Goal: Information Seeking & Learning: Learn about a topic

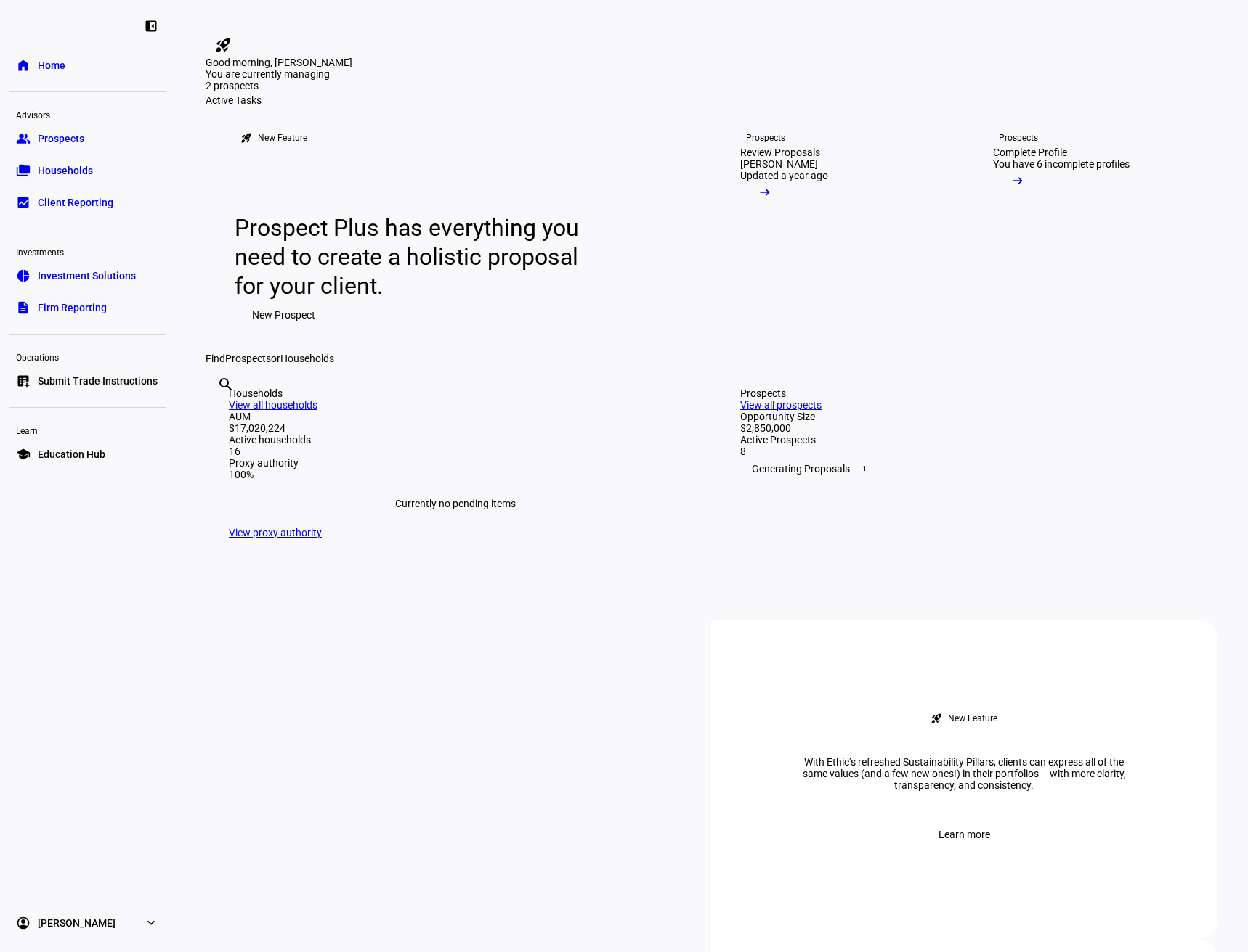
click at [79, 170] on span "Households" at bounding box center [65, 170] width 55 height 15
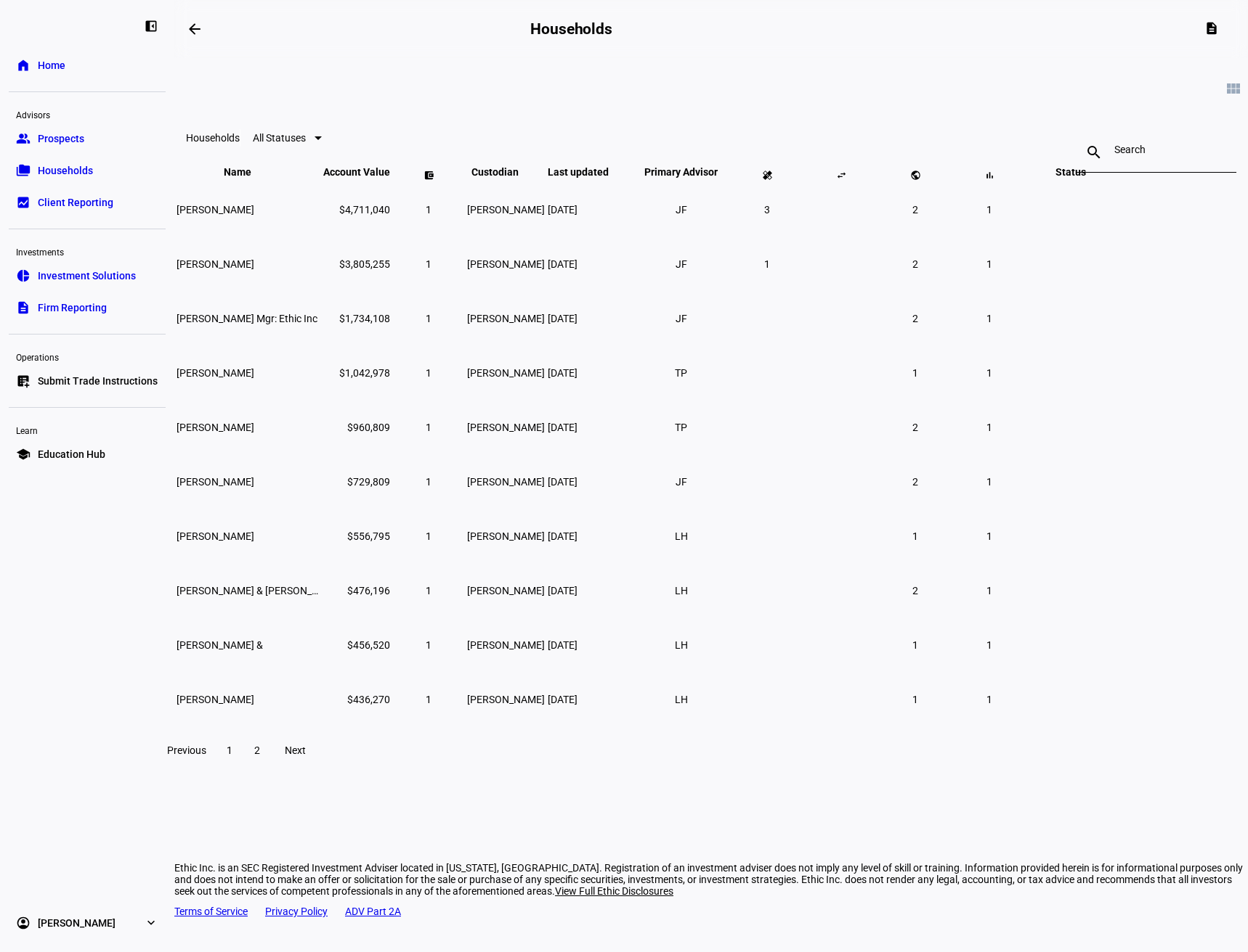
click at [270, 768] on span at bounding box center [257, 750] width 26 height 35
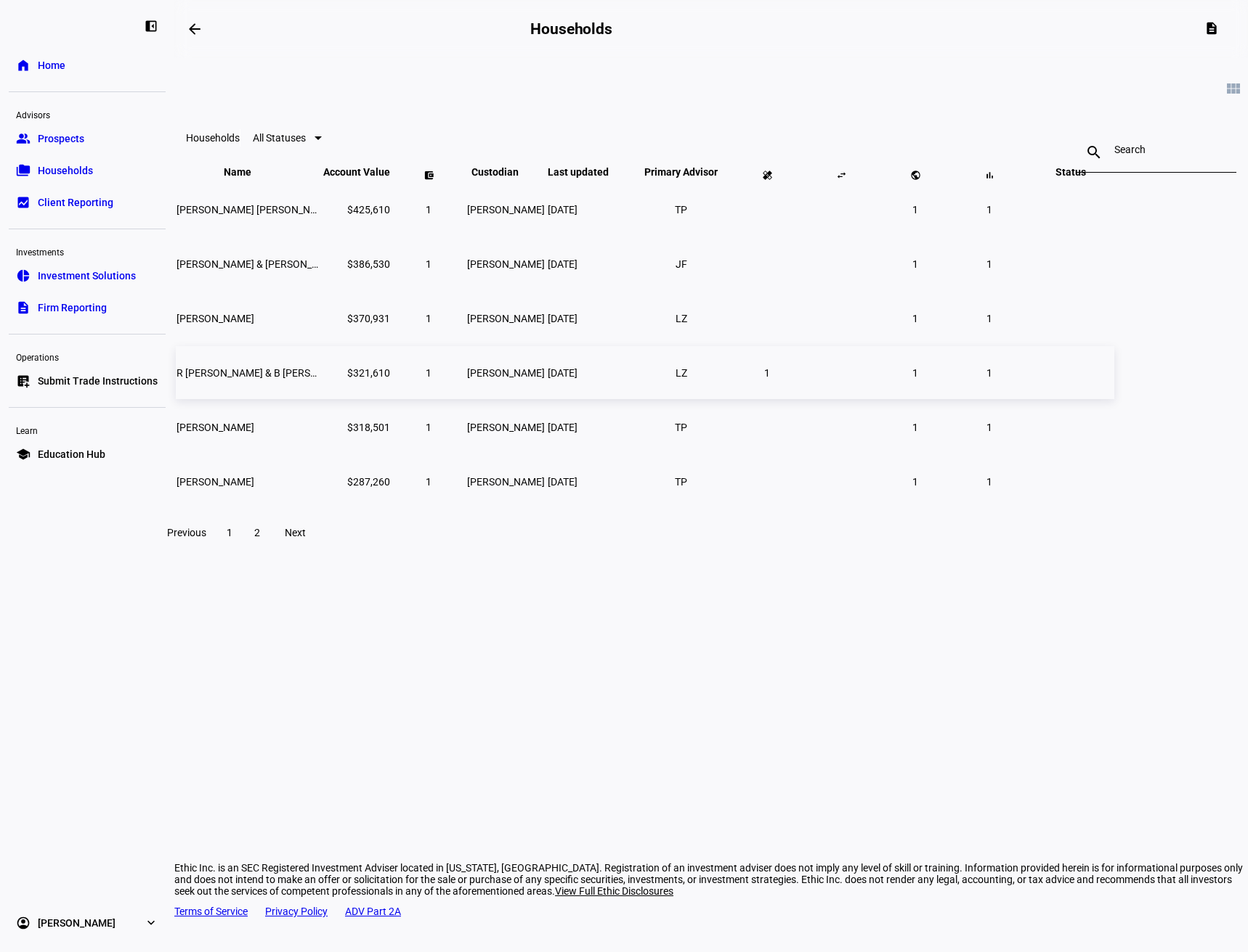
click at [321, 397] on td "R [PERSON_NAME] & B [PERSON_NAME]" at bounding box center [249, 373] width 146 height 53
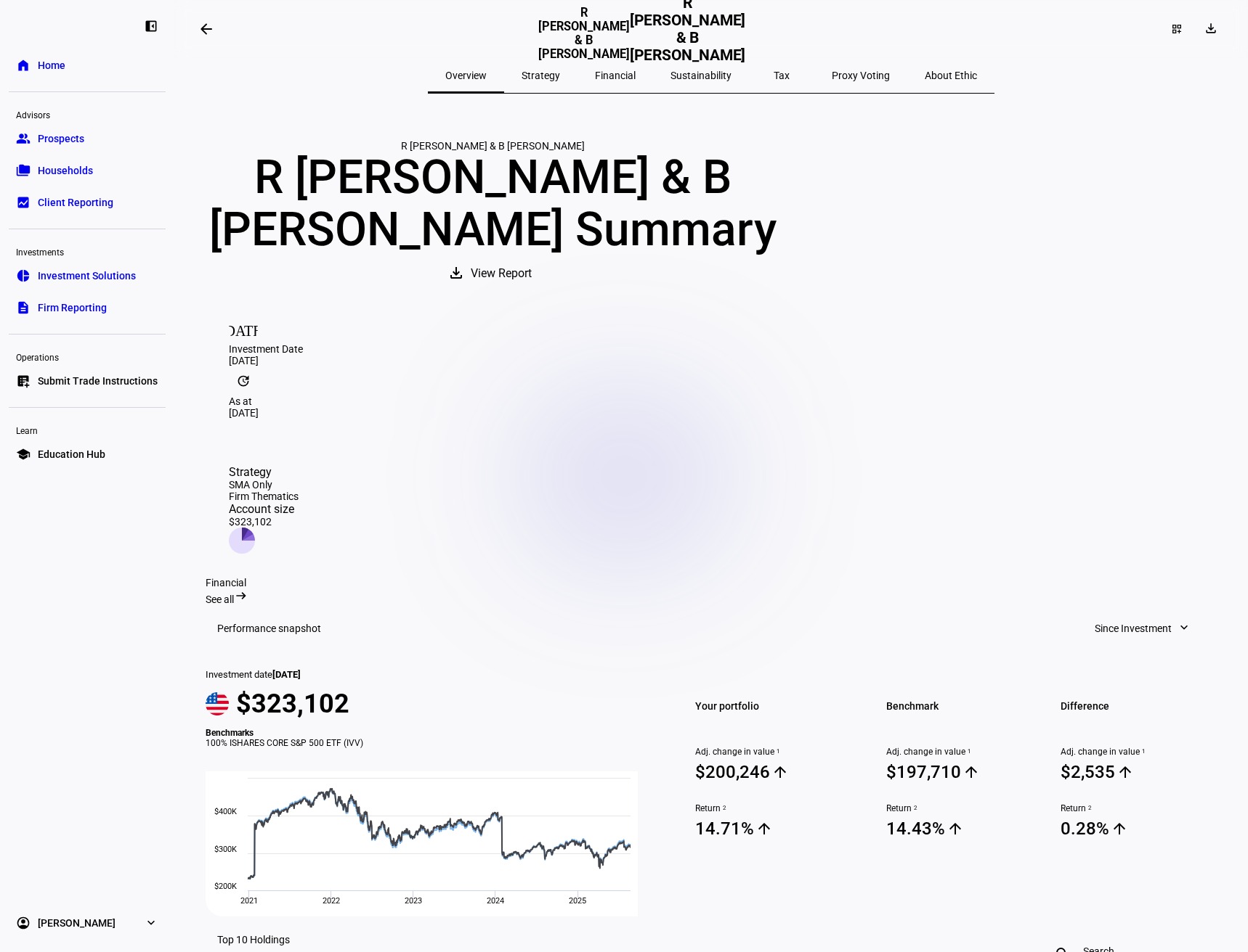
drag, startPoint x: 716, startPoint y: 78, endPoint x: 708, endPoint y: 79, distance: 8.1
click at [716, 78] on span "Sustainability" at bounding box center [701, 75] width 61 height 10
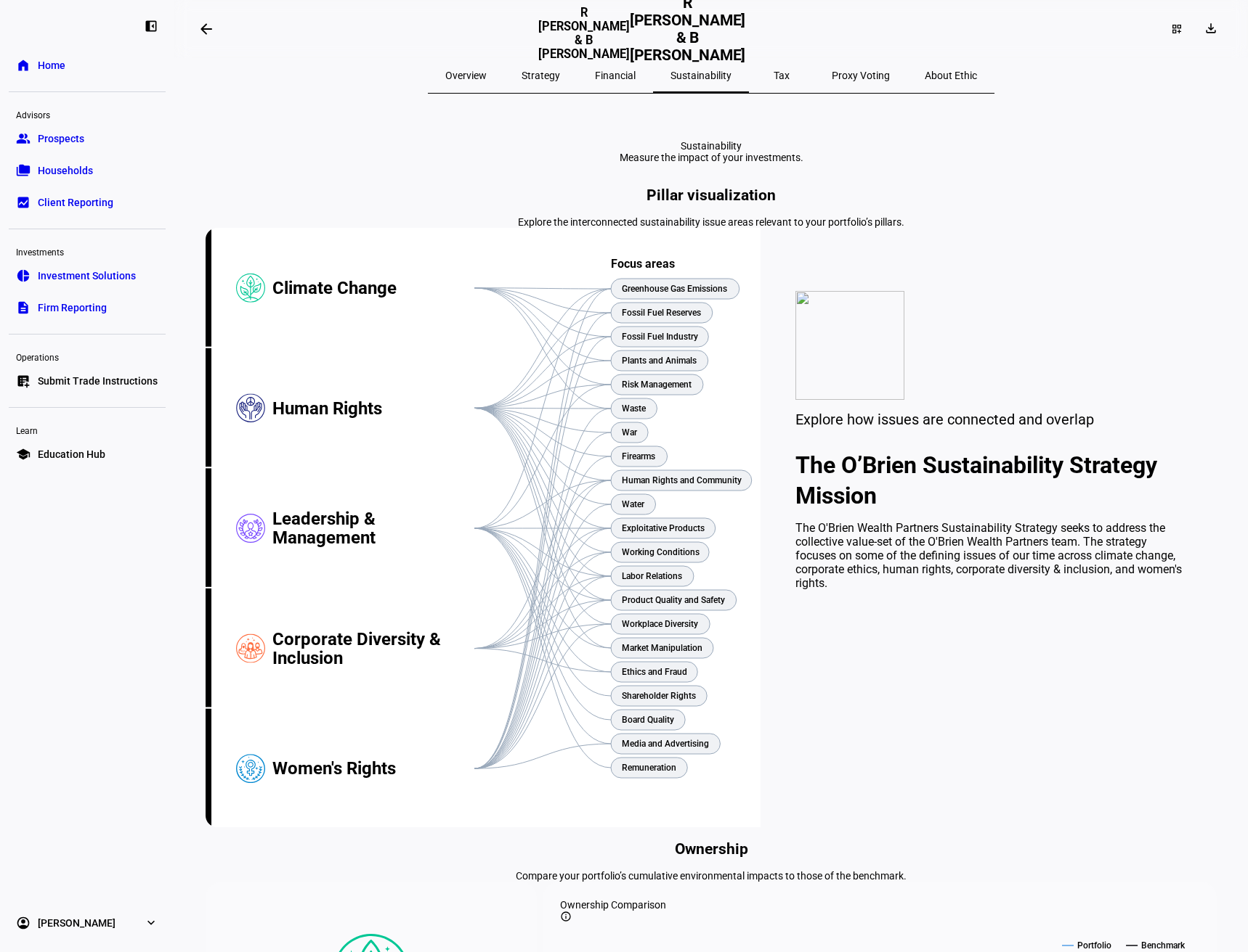
click at [40, 175] on span "Households" at bounding box center [65, 170] width 55 height 15
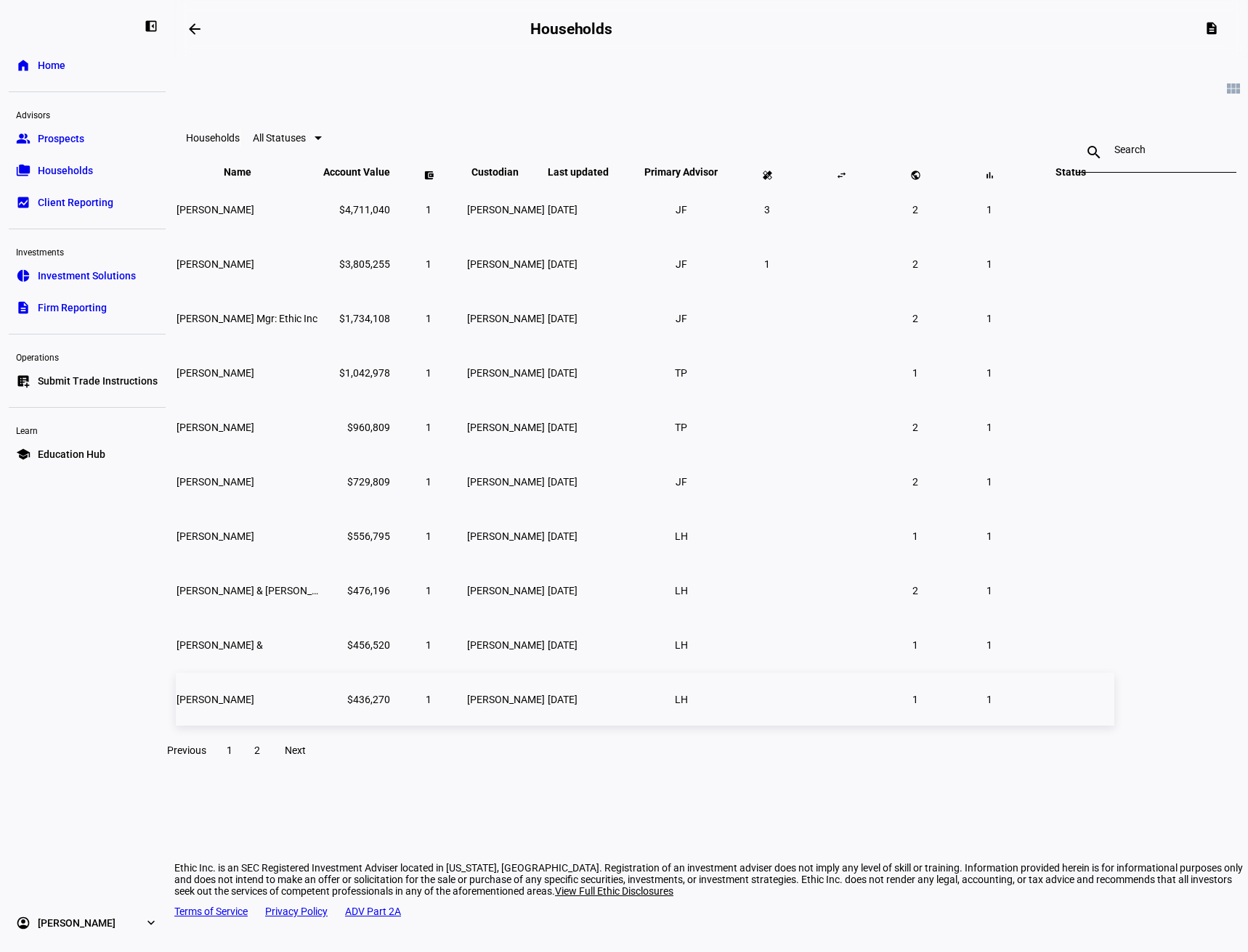
click at [321, 724] on td "[PERSON_NAME]" at bounding box center [249, 700] width 146 height 53
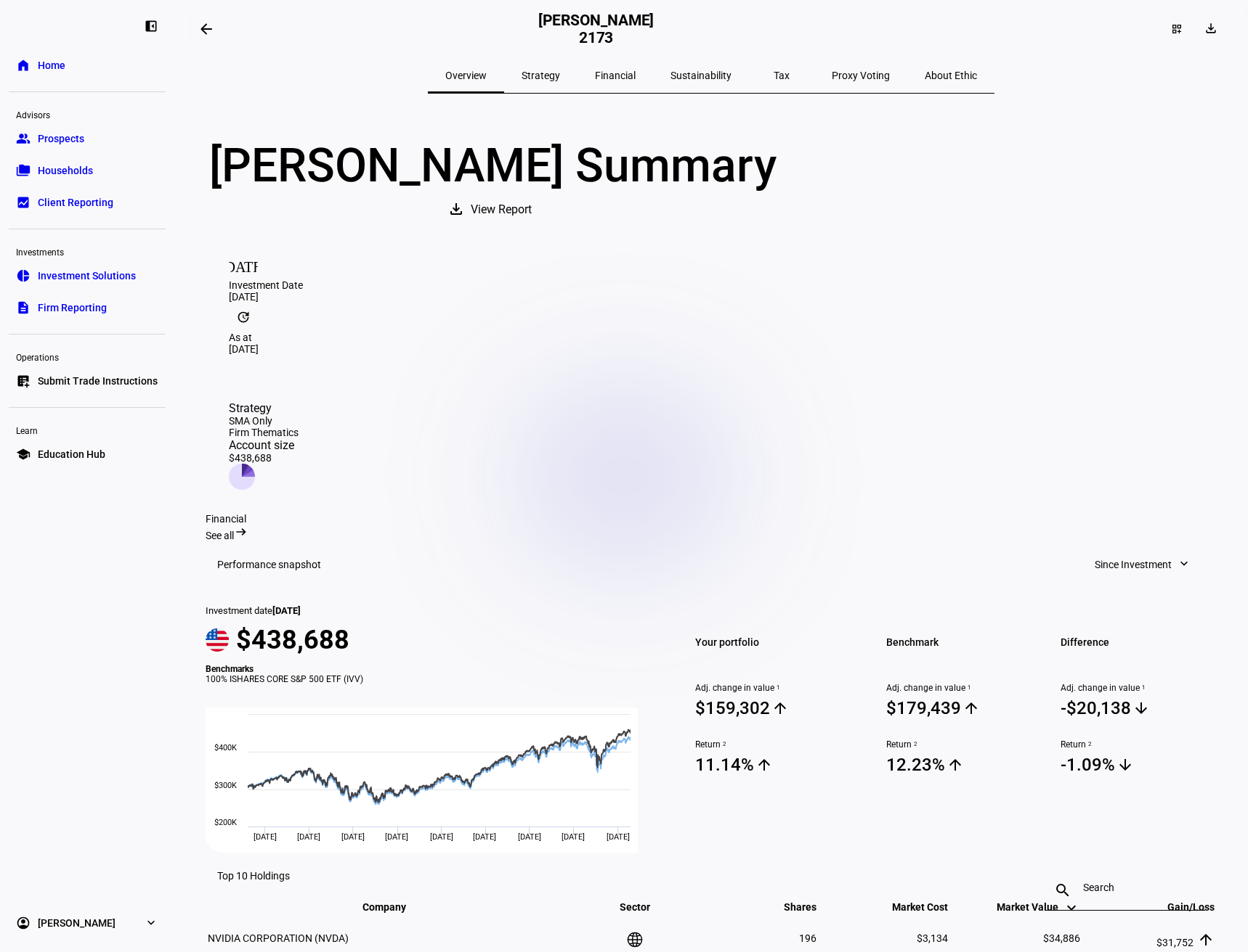
click at [705, 74] on span "Sustainability" at bounding box center [701, 75] width 61 height 10
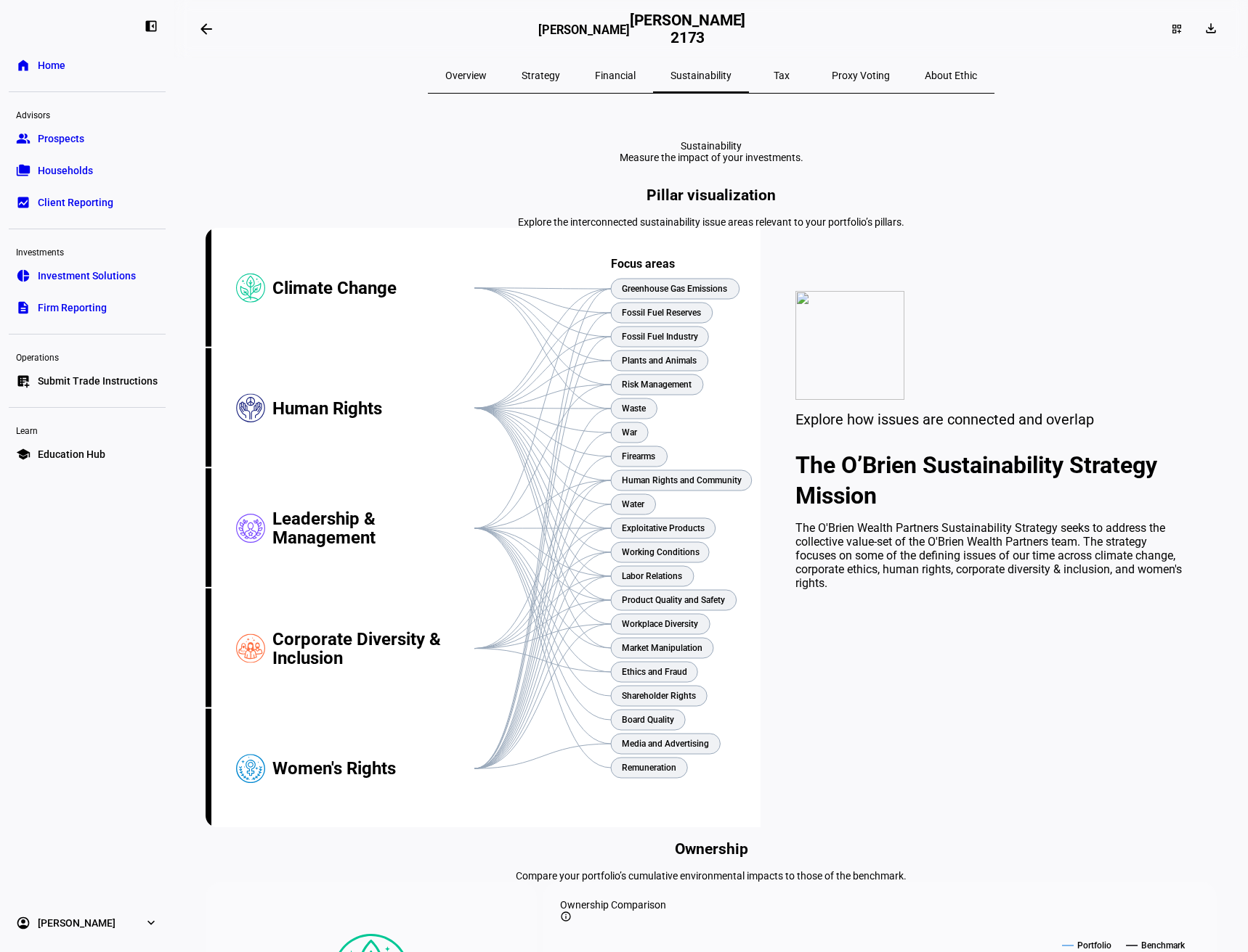
click at [91, 172] on span "Households" at bounding box center [65, 170] width 55 height 15
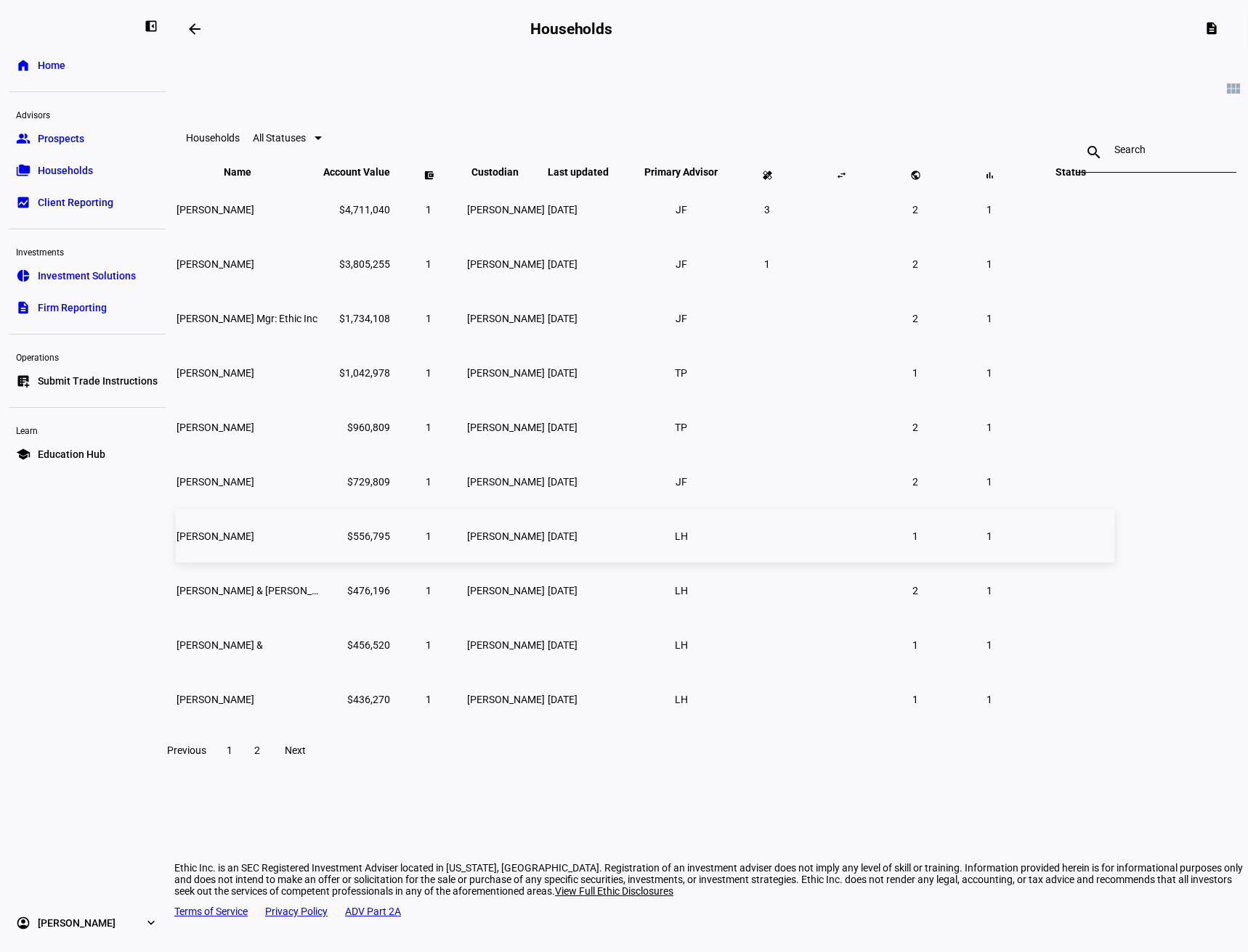
click at [321, 553] on td "[PERSON_NAME]" at bounding box center [249, 536] width 146 height 53
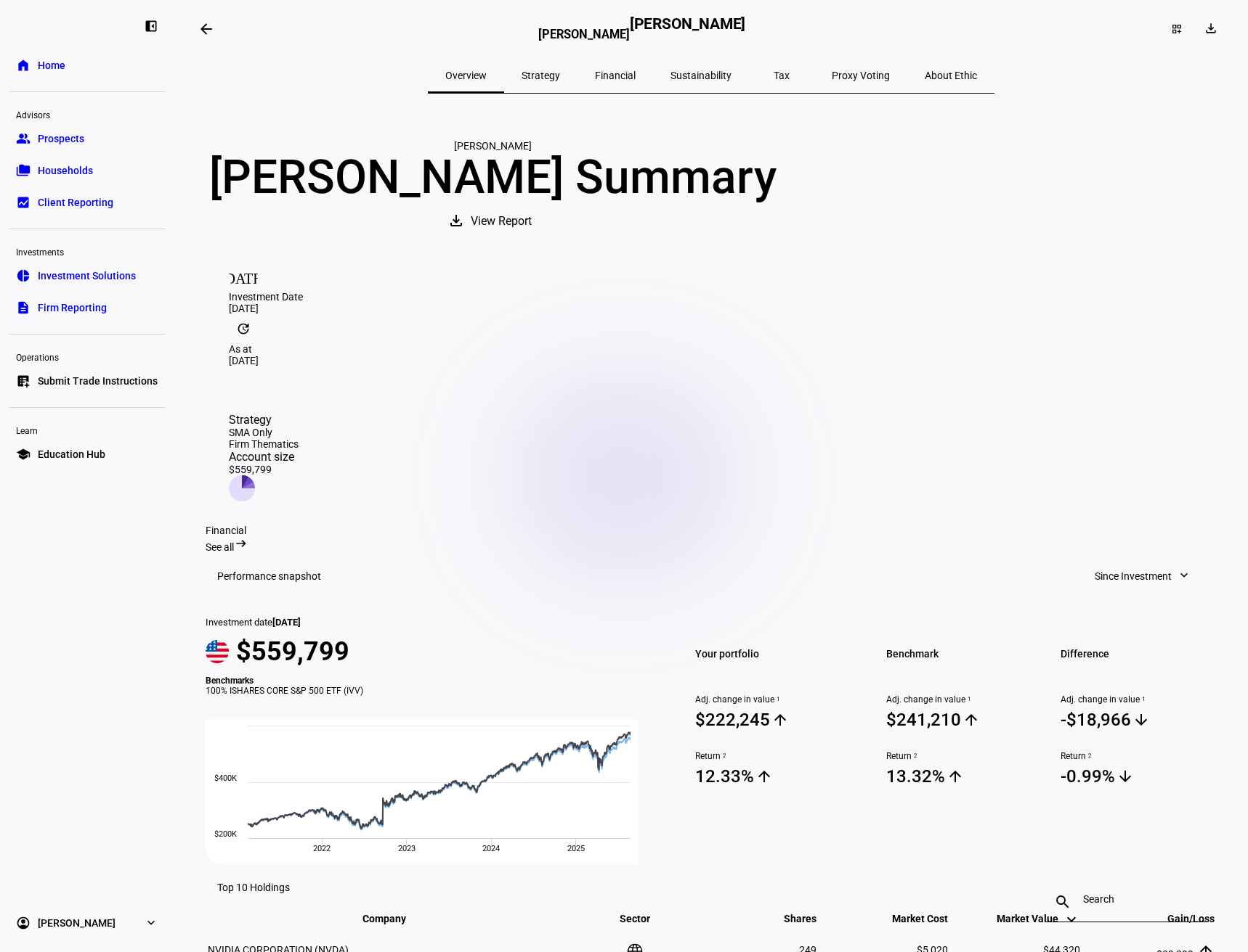
click at [715, 75] on span "Sustainability" at bounding box center [701, 75] width 61 height 10
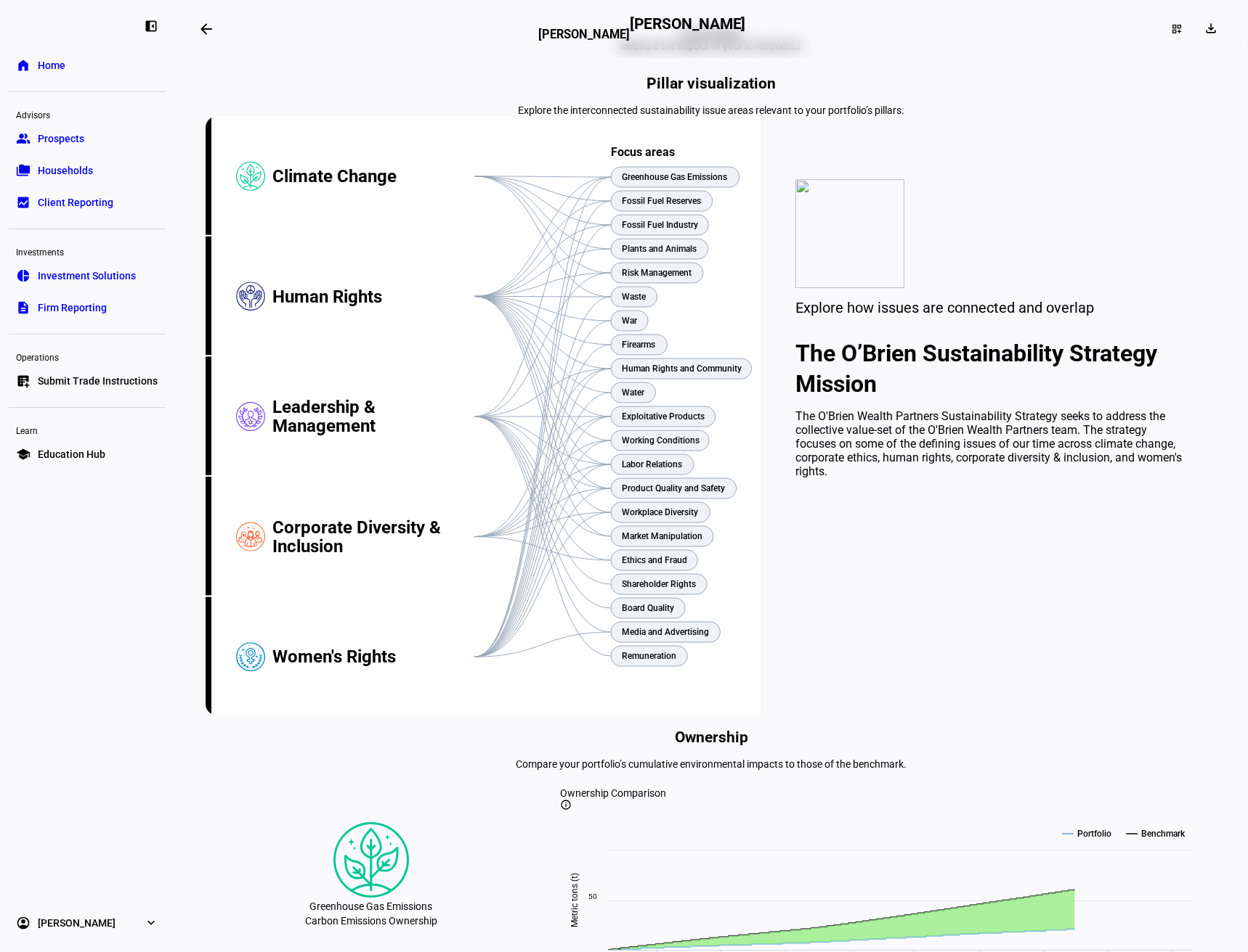
scroll to position [145, 0]
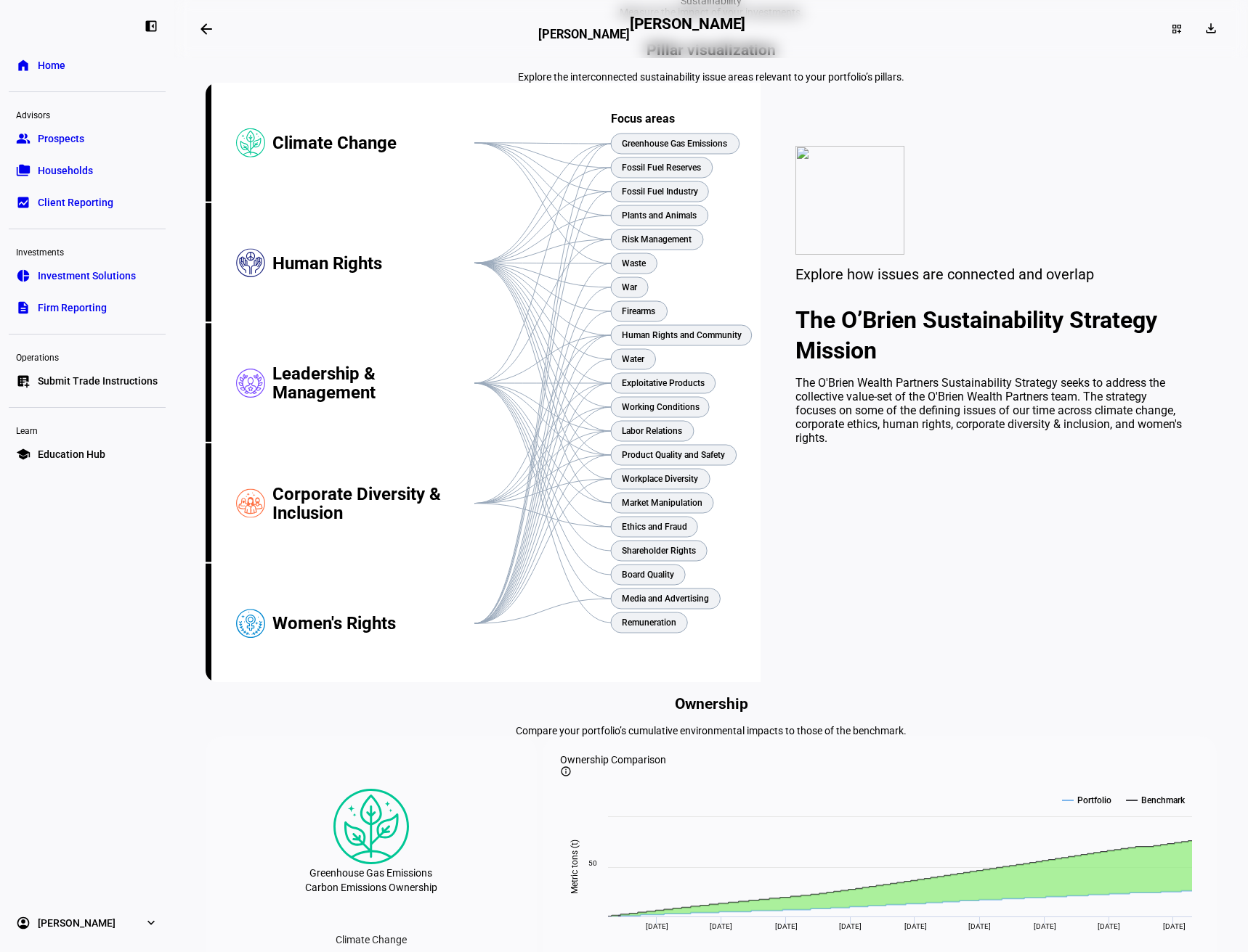
click at [214, 29] on mat-icon "arrow_backwards" at bounding box center [205, 29] width 17 height 17
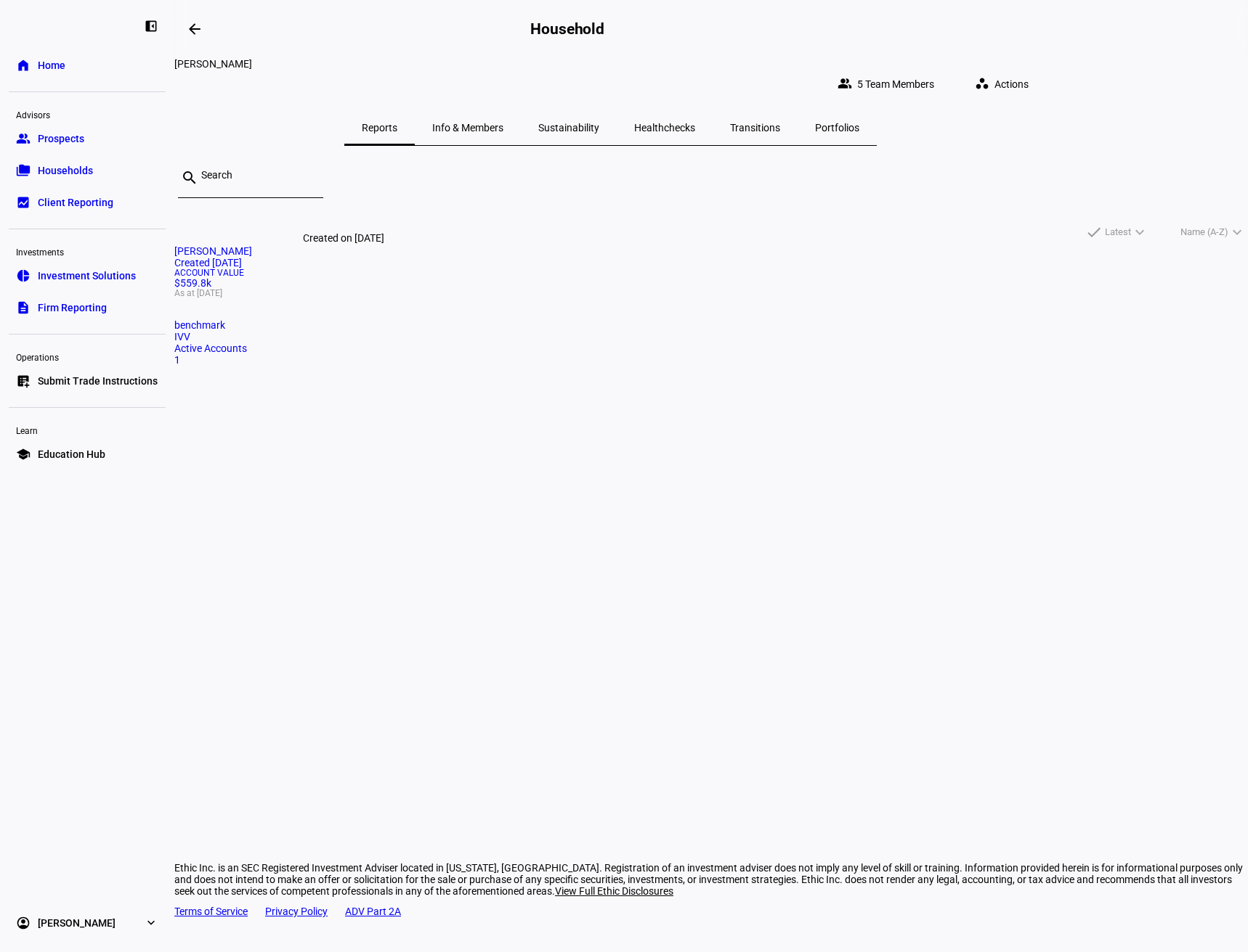
click at [386, 257] on div "Created [DATE]" at bounding box center [710, 262] width 1073 height 12
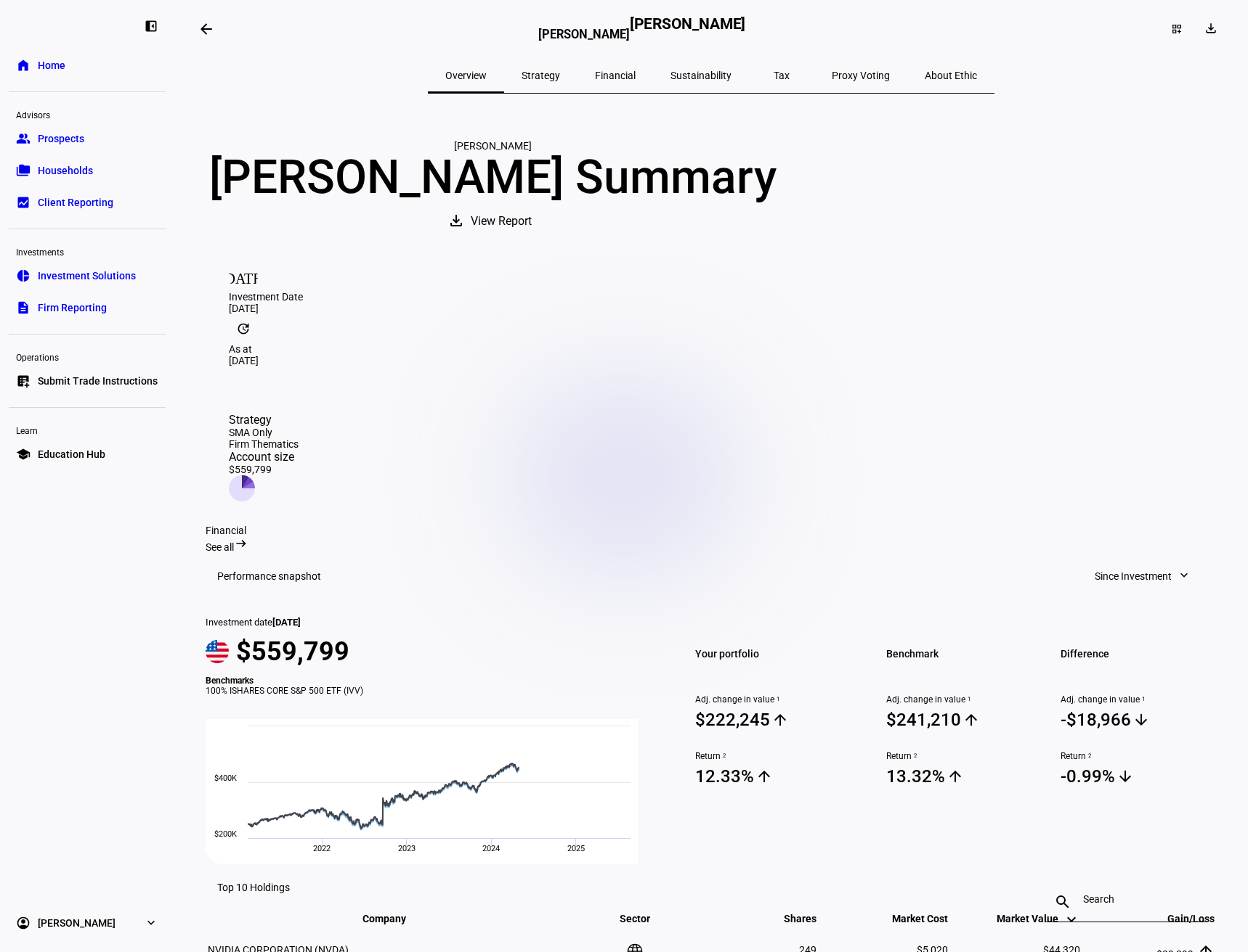
click at [560, 75] on span "Strategy" at bounding box center [541, 75] width 39 height 10
